Goal: Information Seeking & Learning: Learn about a topic

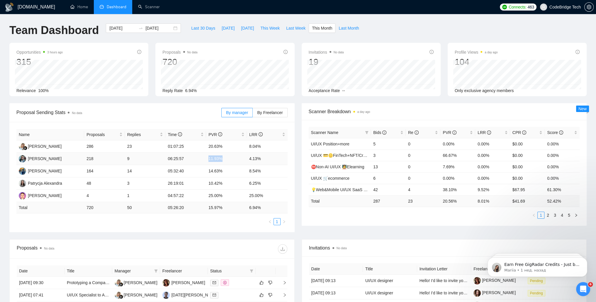
drag, startPoint x: 208, startPoint y: 159, endPoint x: 230, endPoint y: 159, distance: 22.0
click at [230, 159] on td "11.93%" at bounding box center [226, 159] width 41 height 12
drag, startPoint x: 230, startPoint y: 159, endPoint x: 219, endPoint y: 175, distance: 19.8
click at [219, 175] on td "14.63%" at bounding box center [226, 171] width 41 height 12
click at [273, 116] on label "By Freelancer" at bounding box center [270, 112] width 35 height 9
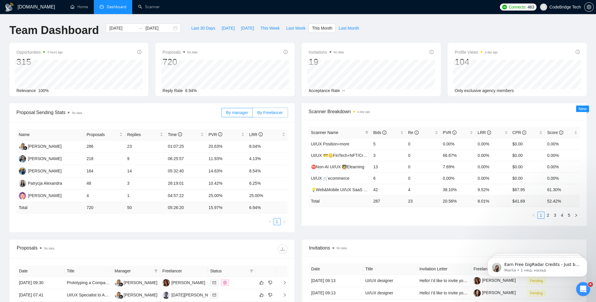
click at [253, 114] on input "By Freelancer" at bounding box center [253, 114] width 0 height 0
click at [233, 114] on span "By manager" at bounding box center [237, 112] width 22 height 5
click at [222, 114] on input "By manager" at bounding box center [222, 114] width 0 height 0
drag, startPoint x: 223, startPoint y: 184, endPoint x: 206, endPoint y: 184, distance: 16.4
click at [206, 184] on td "10.42%" at bounding box center [226, 183] width 41 height 12
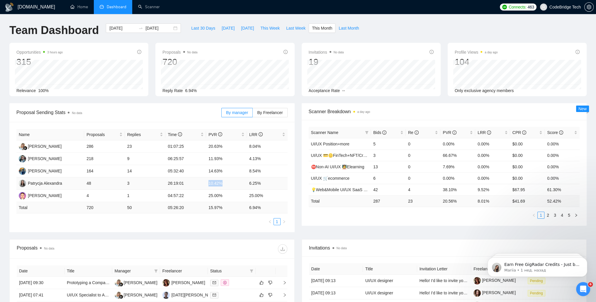
drag, startPoint x: 206, startPoint y: 184, endPoint x: 209, endPoint y: 186, distance: 3.4
click at [209, 186] on td "10.42%" at bounding box center [226, 183] width 41 height 12
